Goal: Task Accomplishment & Management: Use online tool/utility

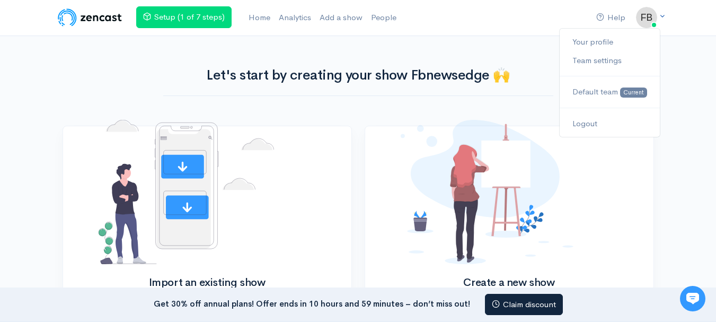
click at [648, 16] on img at bounding box center [646, 17] width 21 height 21
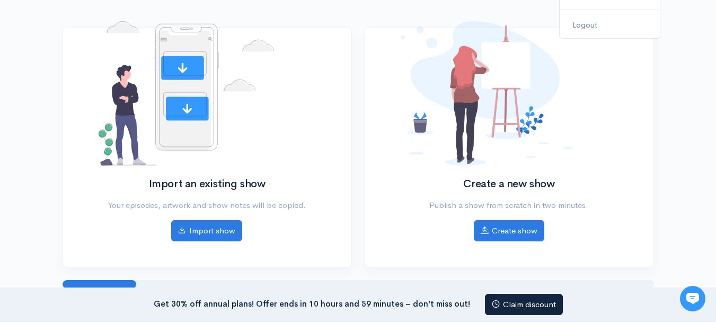
scroll to position [106, 0]
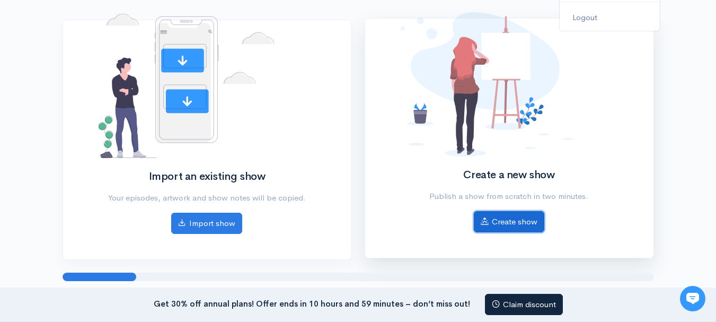
click at [485, 222] on icon at bounding box center [485, 221] width 8 height 8
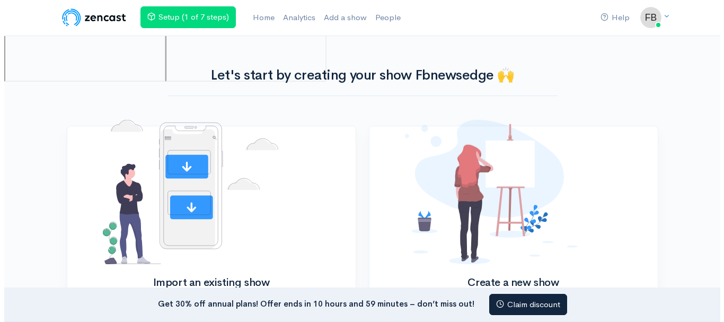
scroll to position [106, 0]
